Goal: Task Accomplishment & Management: Use online tool/utility

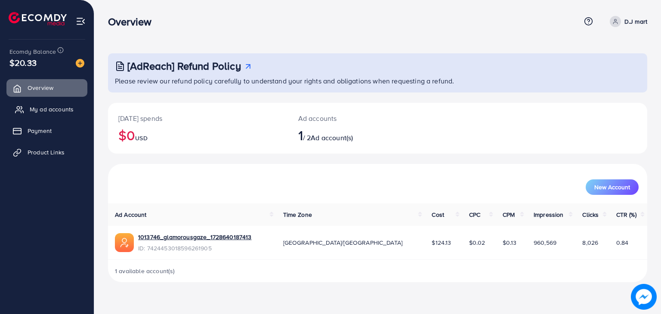
click at [50, 105] on span "My ad accounts" at bounding box center [52, 109] width 44 height 9
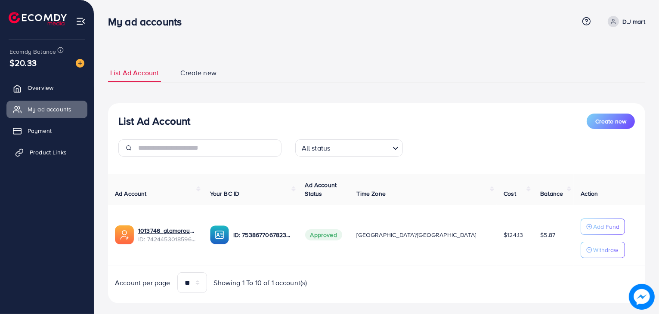
click at [51, 150] on span "Product Links" at bounding box center [48, 152] width 37 height 9
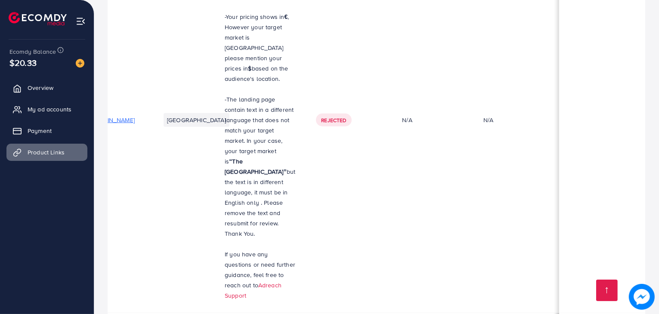
scroll to position [0, 146]
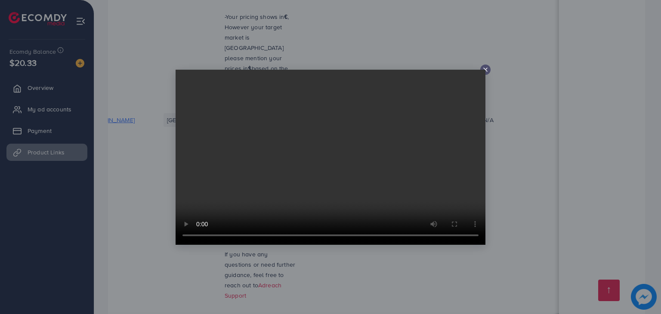
click at [485, 66] on icon at bounding box center [485, 69] width 7 height 7
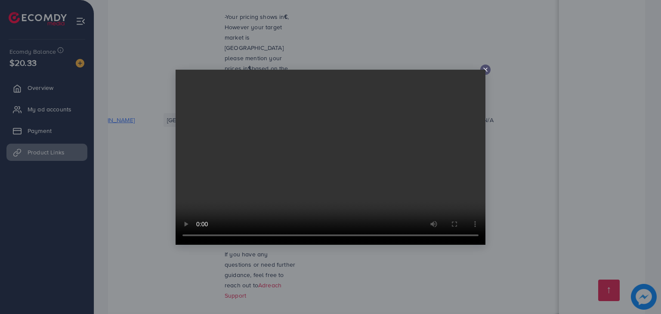
click at [484, 68] on icon at bounding box center [485, 69] width 7 height 7
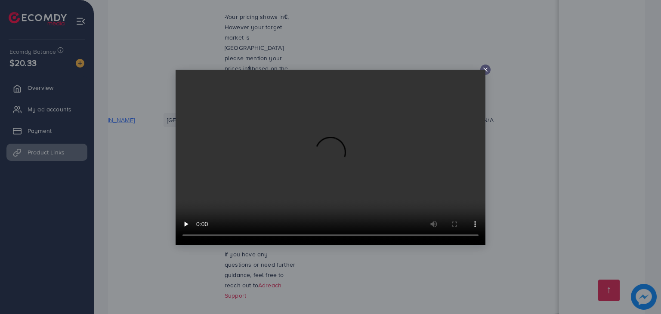
click at [485, 68] on icon at bounding box center [485, 69] width 7 height 7
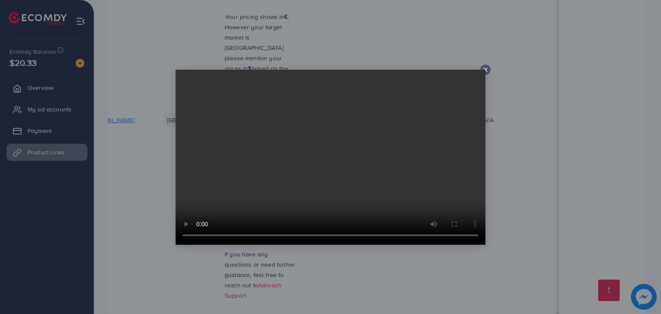
click at [485, 68] on icon at bounding box center [485, 69] width 7 height 7
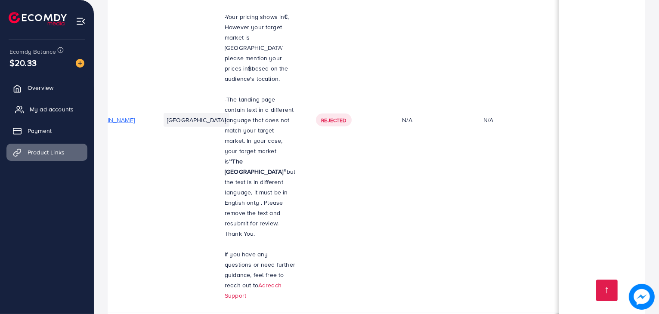
click at [52, 109] on span "My ad accounts" at bounding box center [52, 109] width 44 height 9
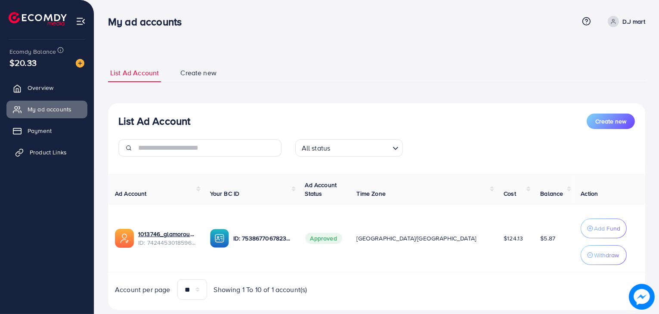
click at [46, 151] on span "Product Links" at bounding box center [48, 152] width 37 height 9
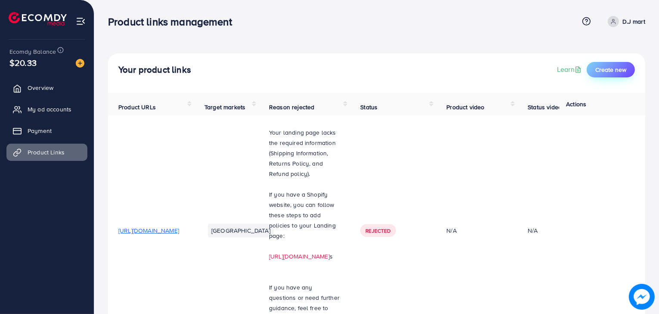
click at [617, 69] on span "Create new" at bounding box center [610, 69] width 31 height 9
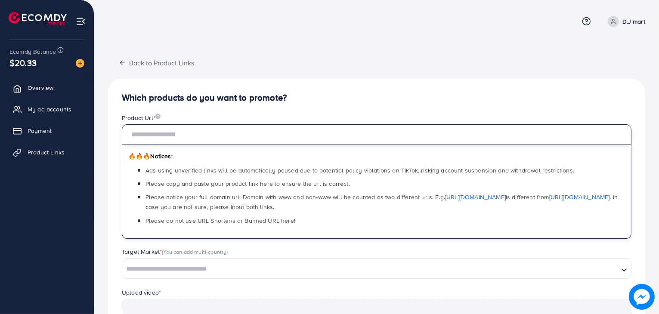
click at [281, 143] on input "text" at bounding box center [376, 134] width 509 height 21
paste input "**********"
type input "**********"
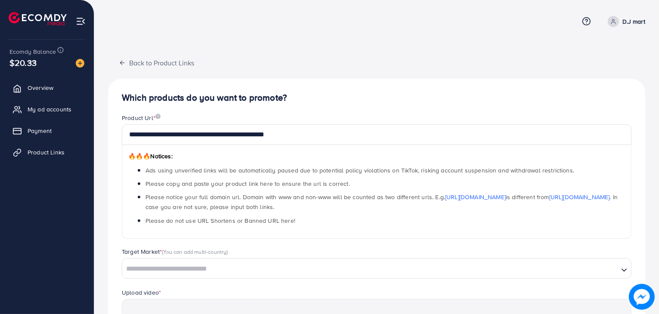
click at [98, 164] on div "**********" at bounding box center [376, 237] width 565 height 474
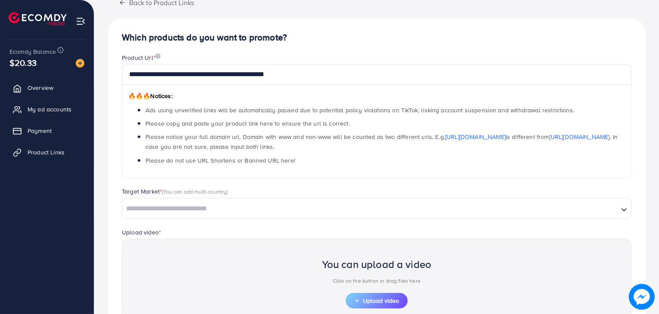
scroll to position [63, 0]
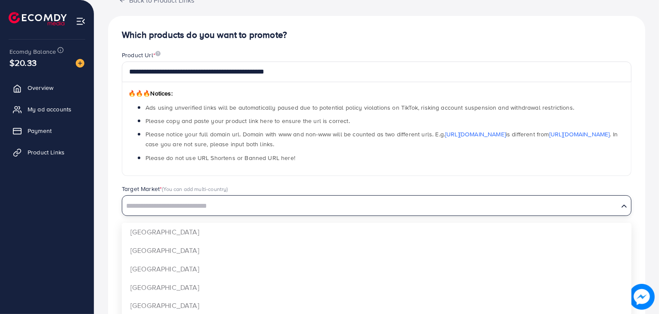
click at [231, 209] on input "Search for option" at bounding box center [370, 206] width 494 height 13
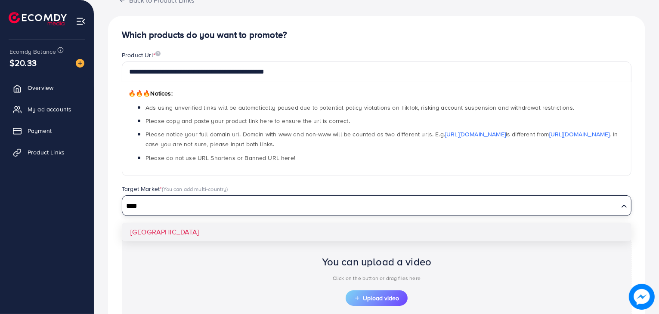
type input "****"
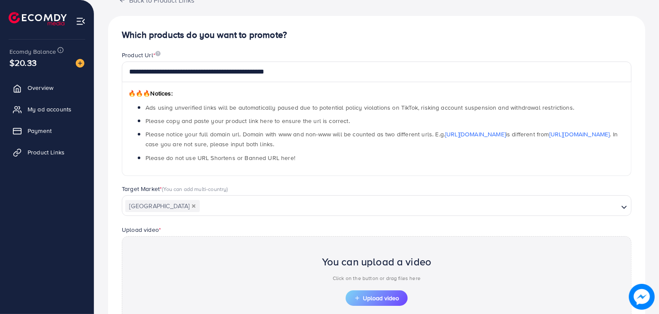
click at [375, 306] on div "You can upload a video Click on the button or drag files here Upload video" at bounding box center [376, 278] width 509 height 84
click at [372, 298] on span "Upload video" at bounding box center [376, 298] width 45 height 6
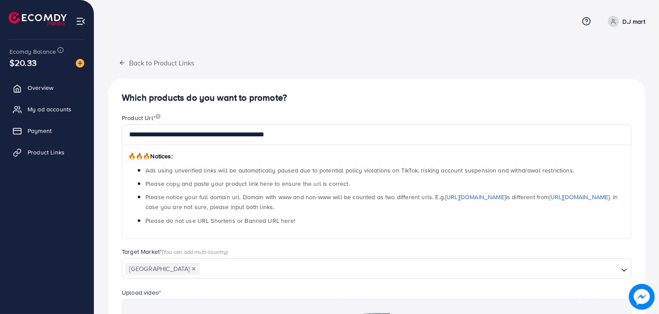
scroll to position [176, 0]
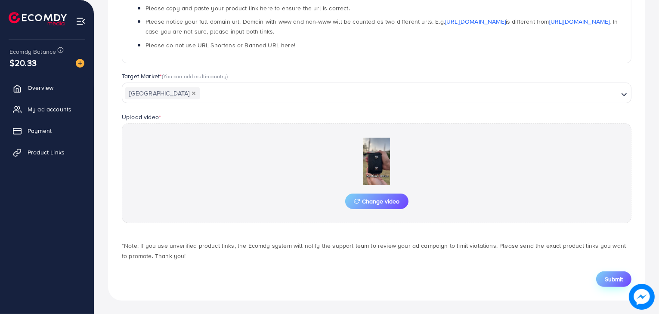
click at [609, 279] on span "Submit" at bounding box center [614, 279] width 18 height 9
